Goal: Task Accomplishment & Management: Manage account settings

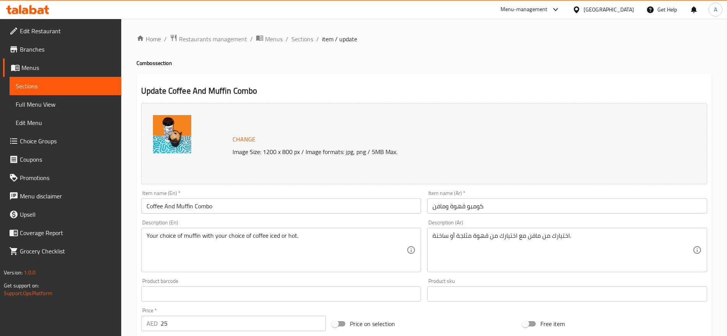
click at [331, 89] on h2 "Update Coffee And Muffin Combo" at bounding box center [424, 90] width 566 height 11
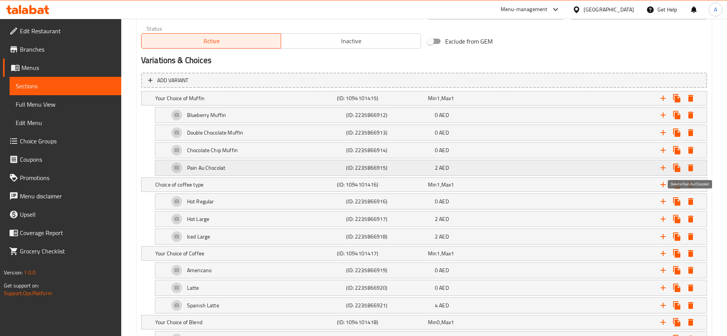
click at [692, 168] on icon "Expand" at bounding box center [690, 168] width 5 height 7
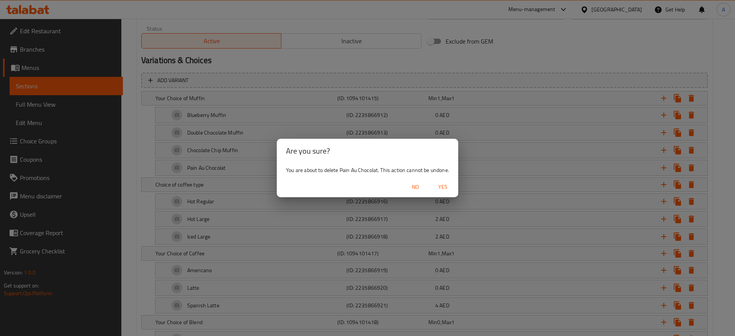
click at [445, 186] on span "Yes" at bounding box center [442, 187] width 18 height 10
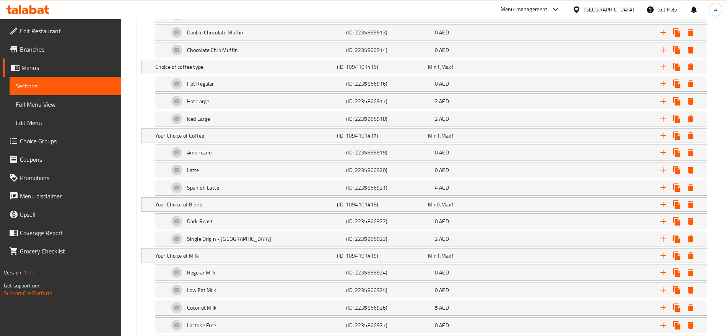
scroll to position [761, 0]
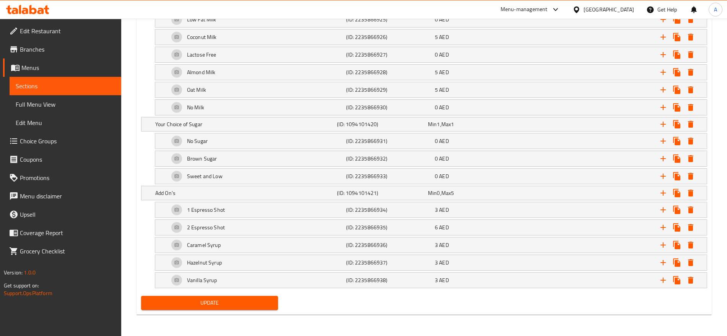
click at [154, 299] on span "Update" at bounding box center [209, 303] width 125 height 10
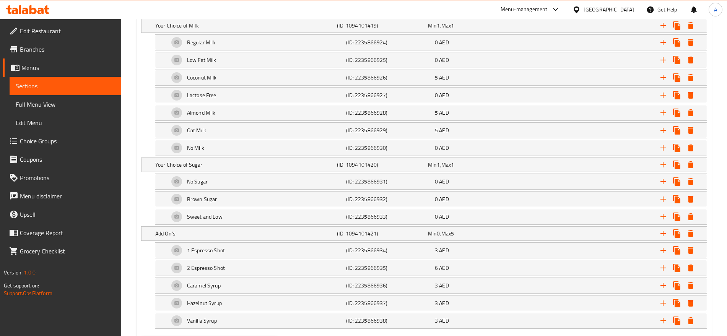
scroll to position [738, 0]
